Goal: Task Accomplishment & Management: Manage account settings

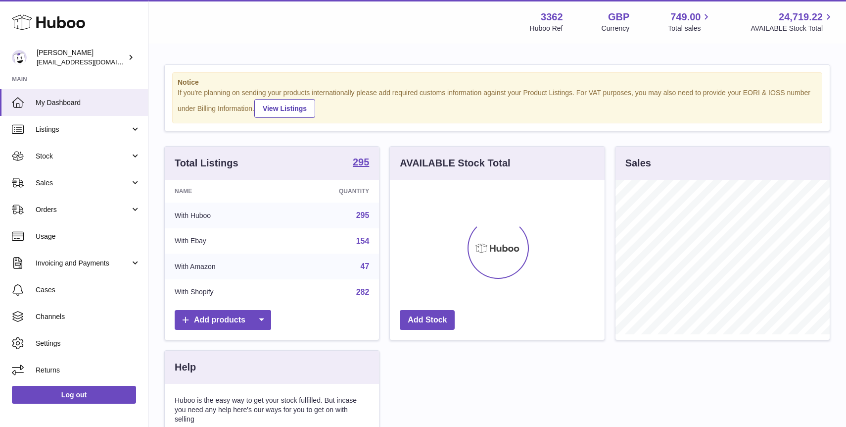
scroll to position [154, 214]
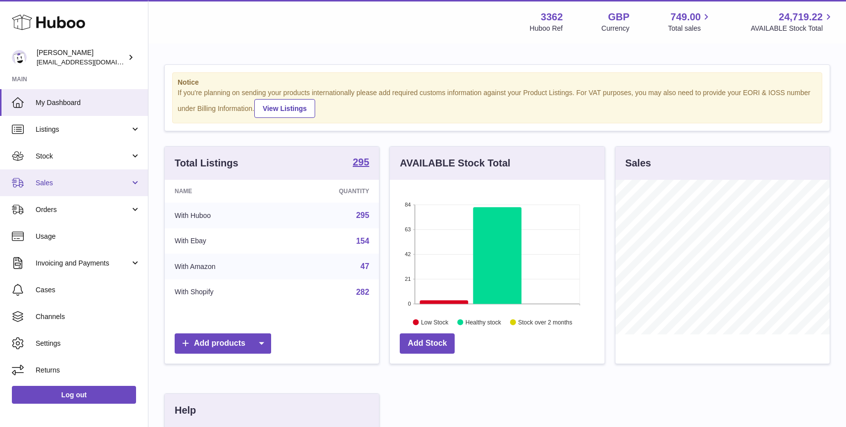
click at [95, 182] on span "Sales" at bounding box center [83, 182] width 95 height 9
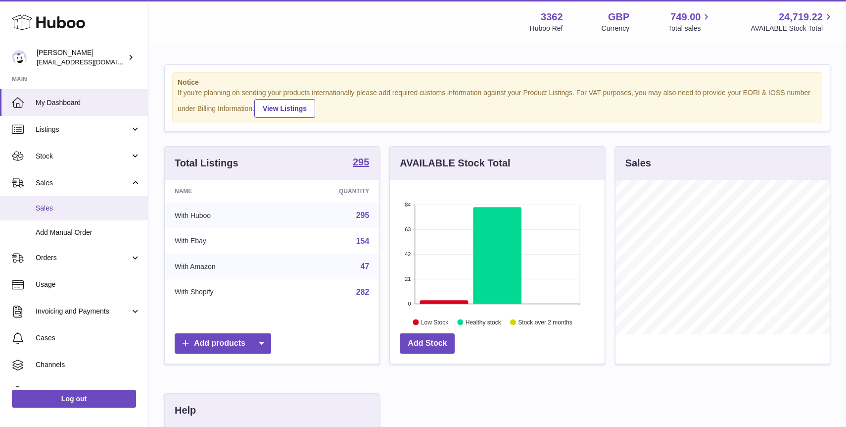
click at [96, 216] on link "Sales" at bounding box center [74, 208] width 148 height 24
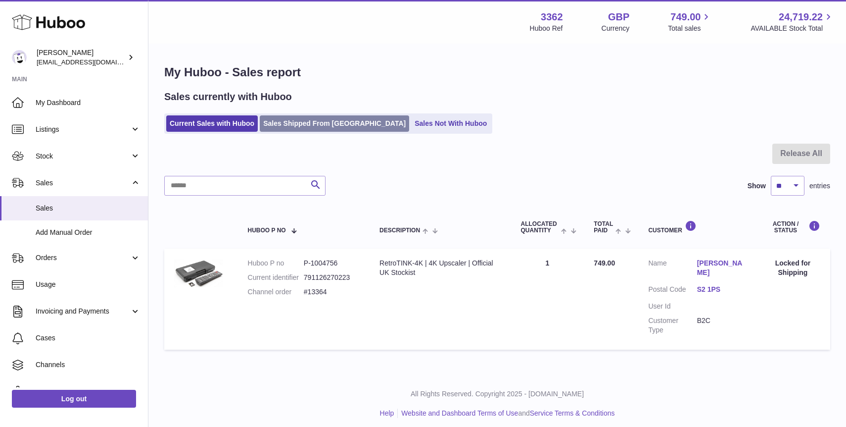
click at [301, 116] on link "Sales Shipped From Huboo" at bounding box center [334, 123] width 149 height 16
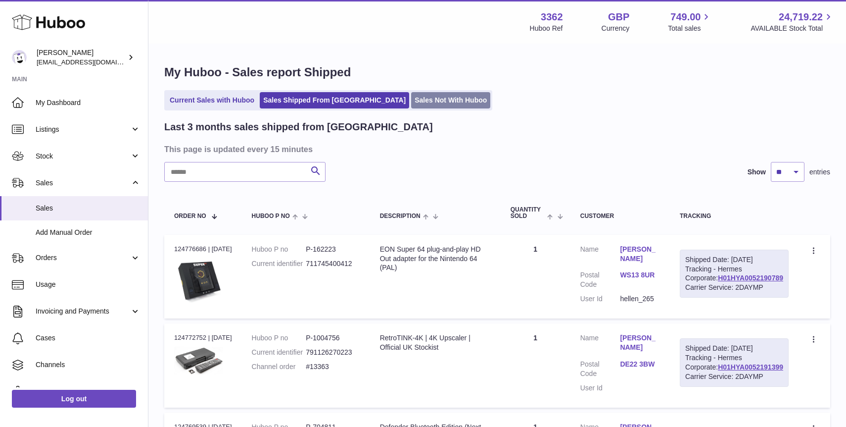
click at [411, 100] on link "Sales Not With Huboo" at bounding box center [450, 100] width 79 height 16
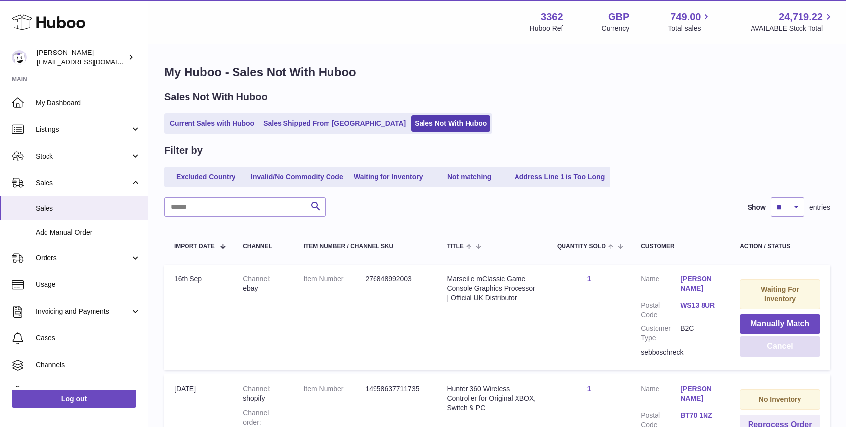
click at [796, 343] on button "Cancel" at bounding box center [780, 346] width 81 height 20
